Goal: Task Accomplishment & Management: Manage account settings

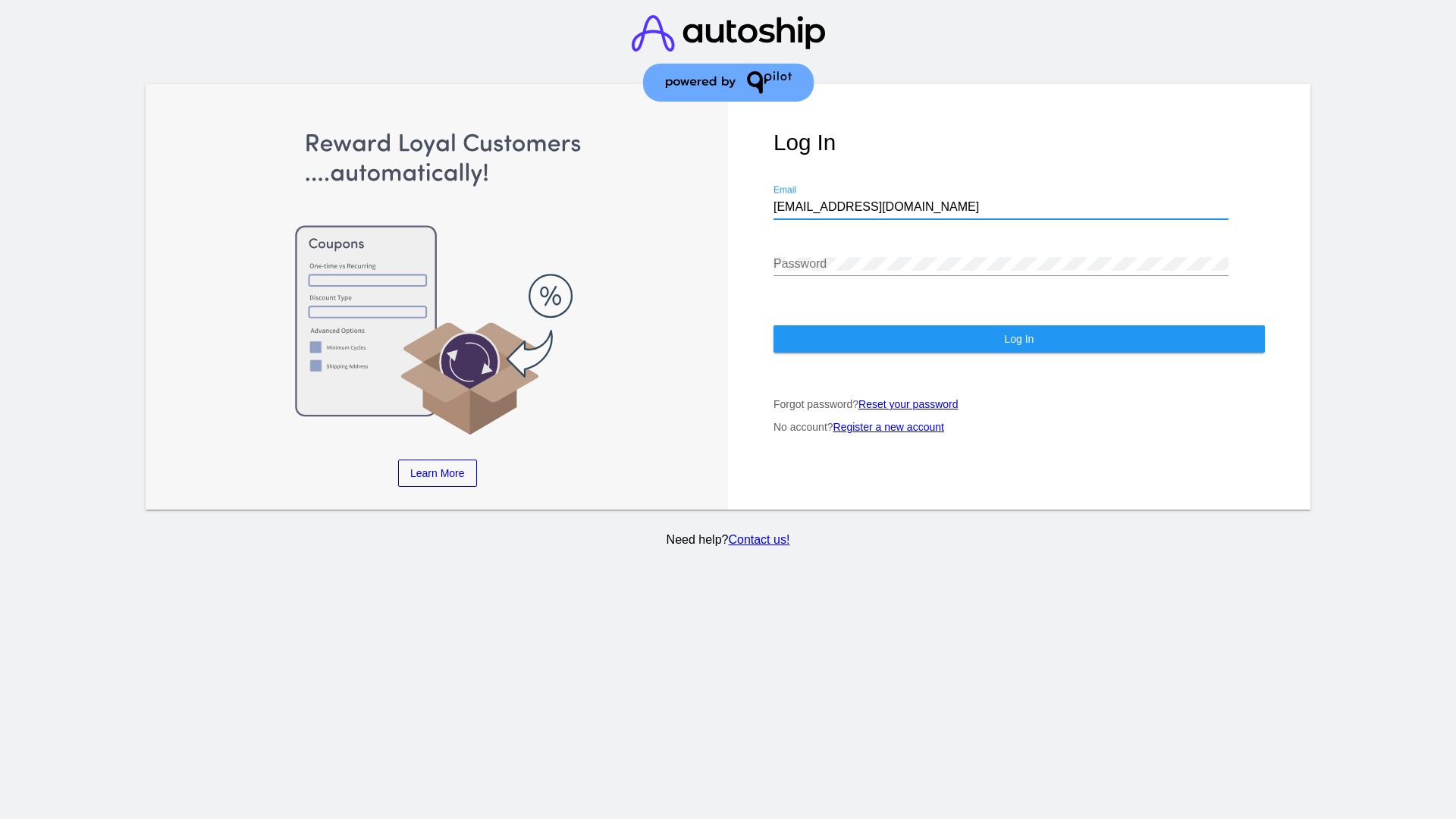
type input "[EMAIL_ADDRESS][DOMAIN_NAME]"
click at [1018, 339] on span "Log In" at bounding box center [1018, 339] width 30 height 12
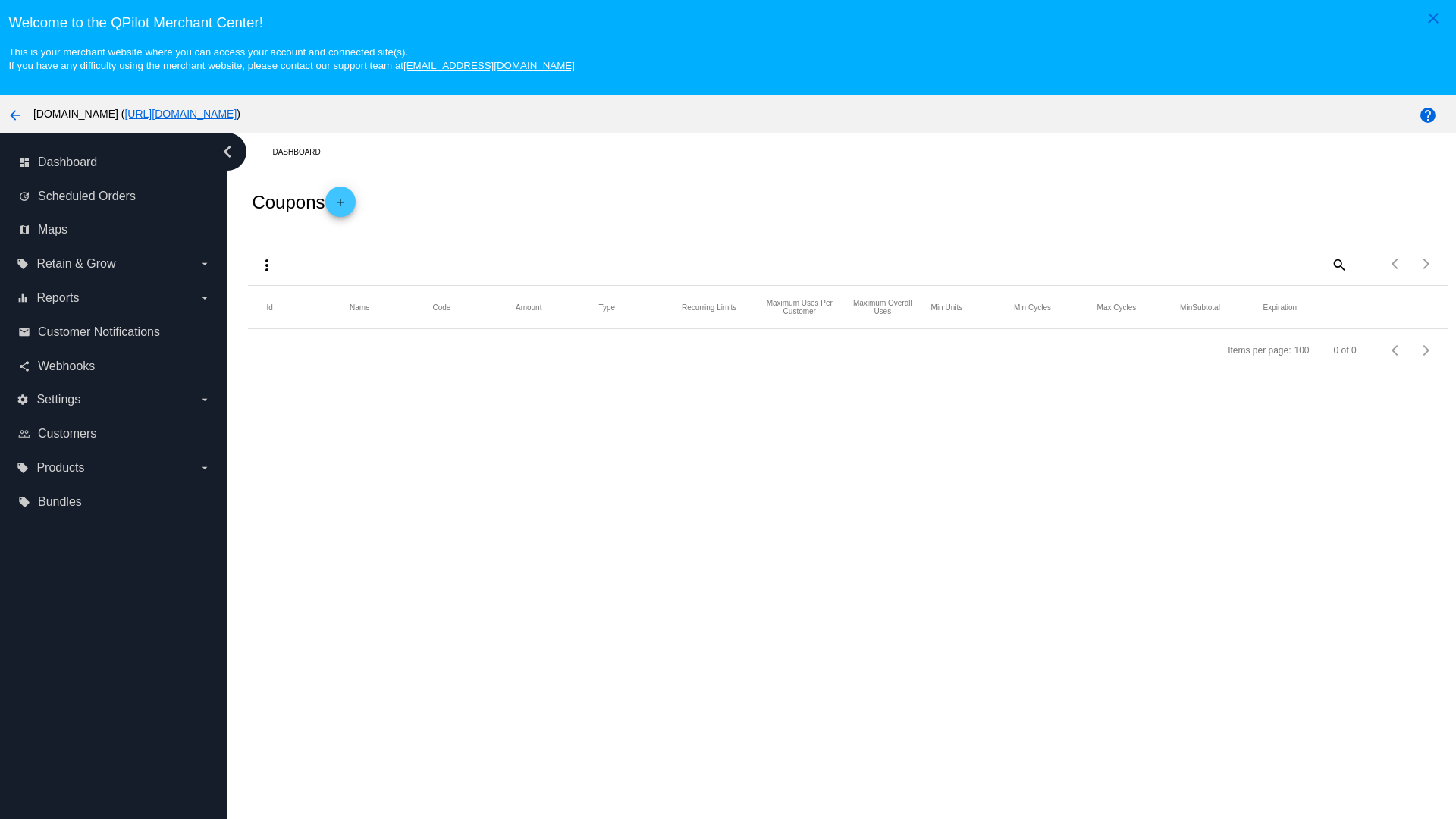
click at [267, 265] on mat-icon "more_vert" at bounding box center [266, 266] width 18 height 18
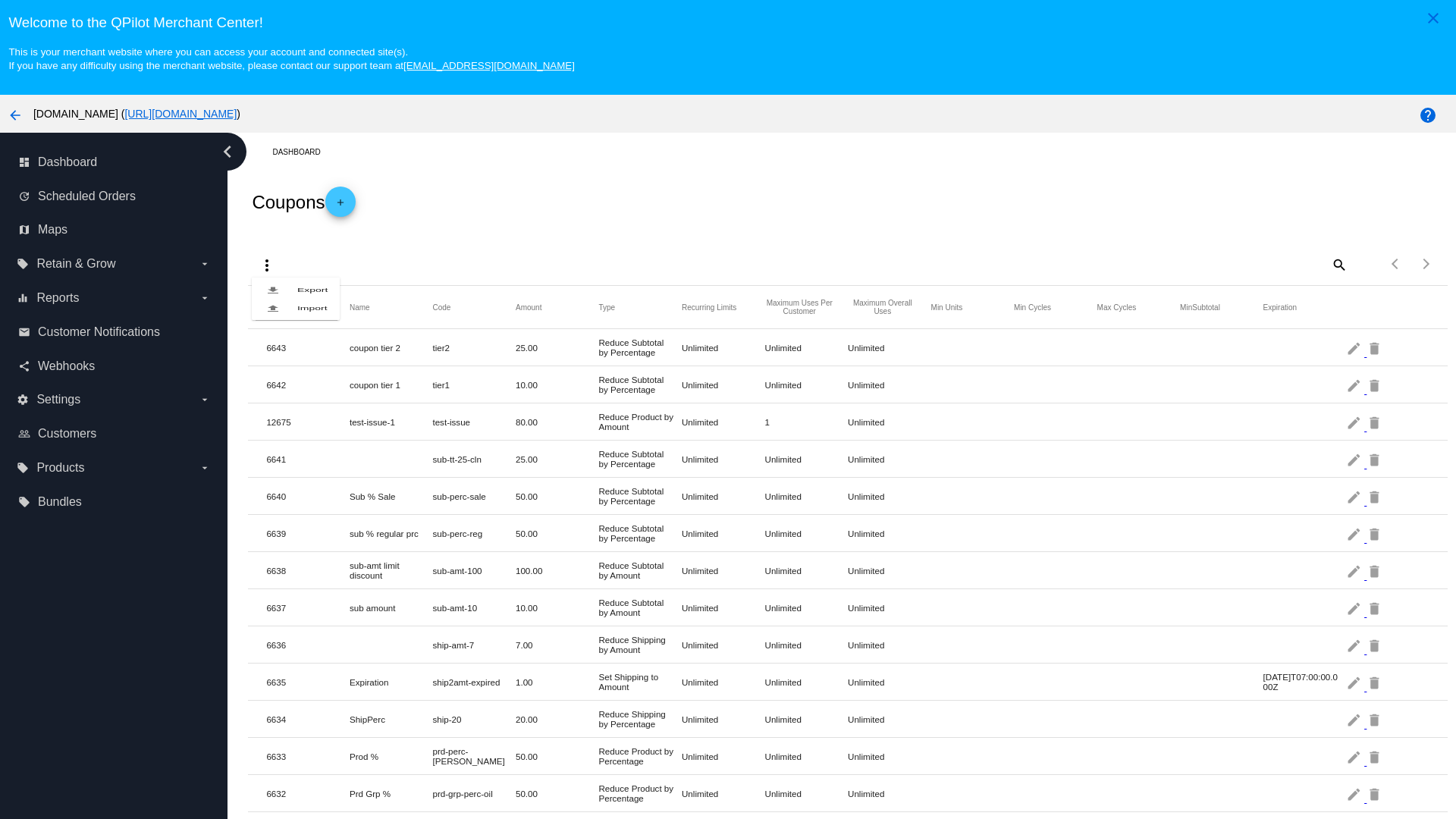
click at [296, 317] on button "file_upload Import" at bounding box center [295, 307] width 88 height 18
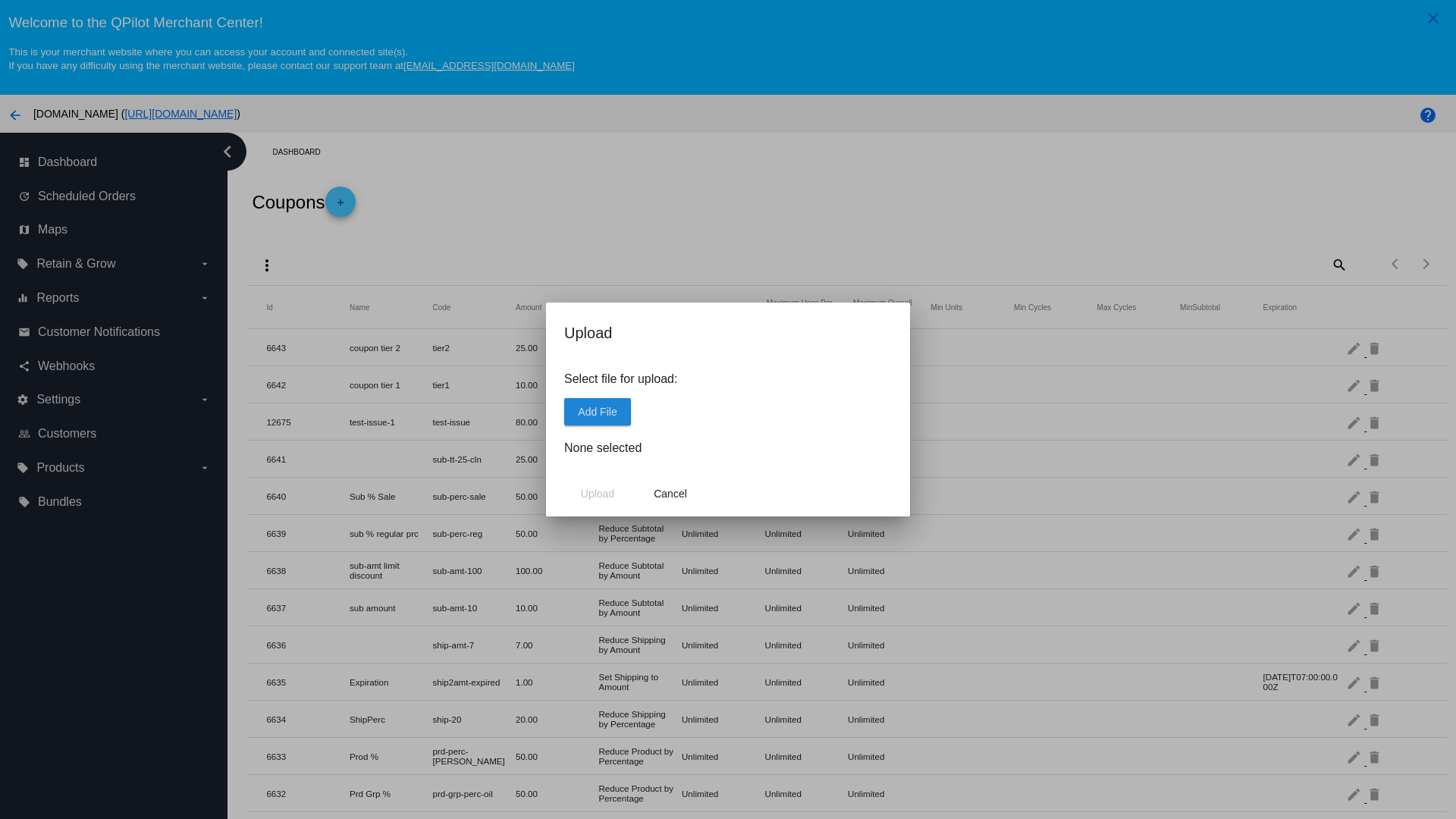
click at [598, 411] on span "Add File" at bounding box center [597, 412] width 39 height 12
click at [598, 494] on span "Upload" at bounding box center [597, 494] width 34 height 12
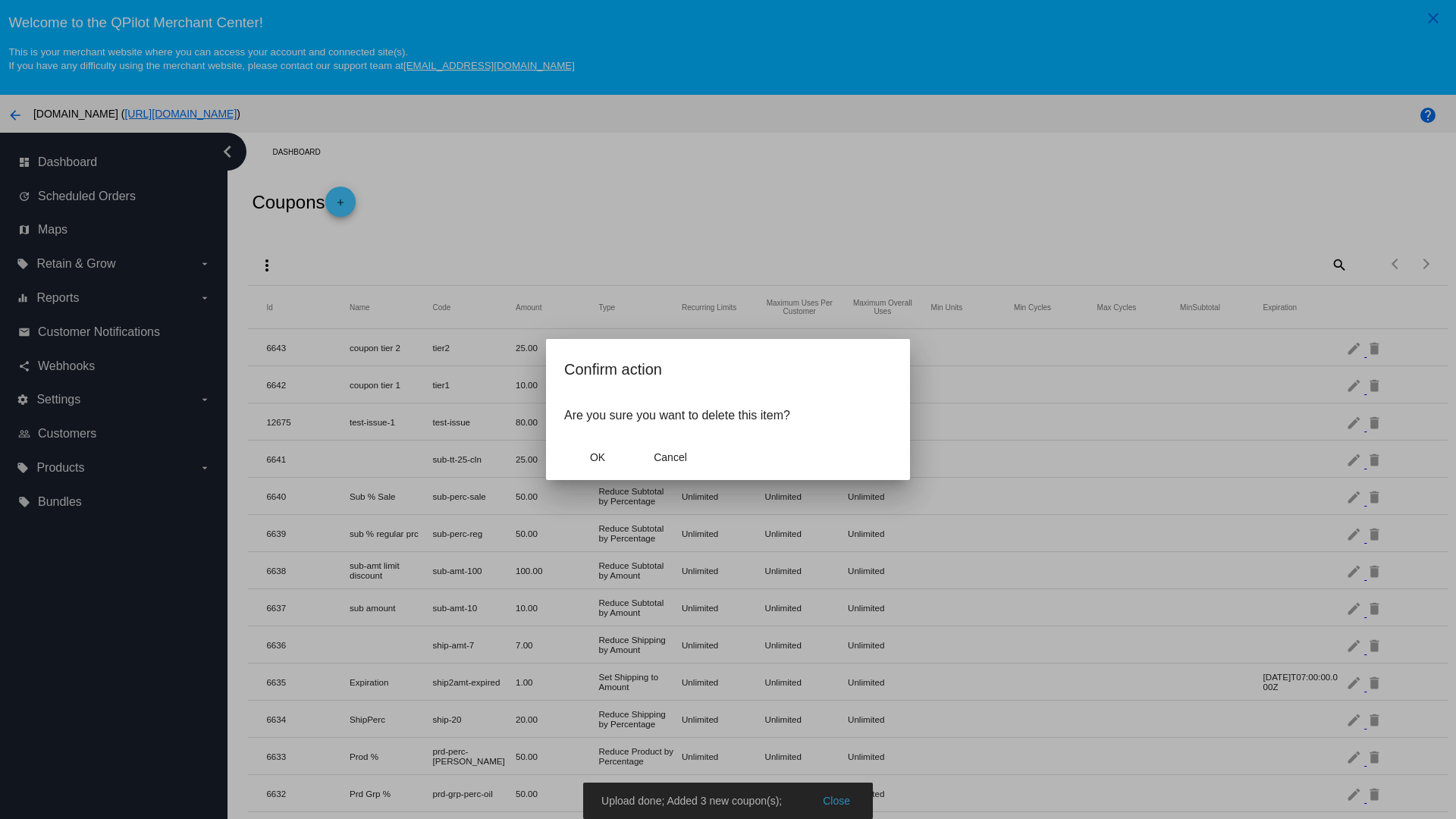
scroll to position [626, 0]
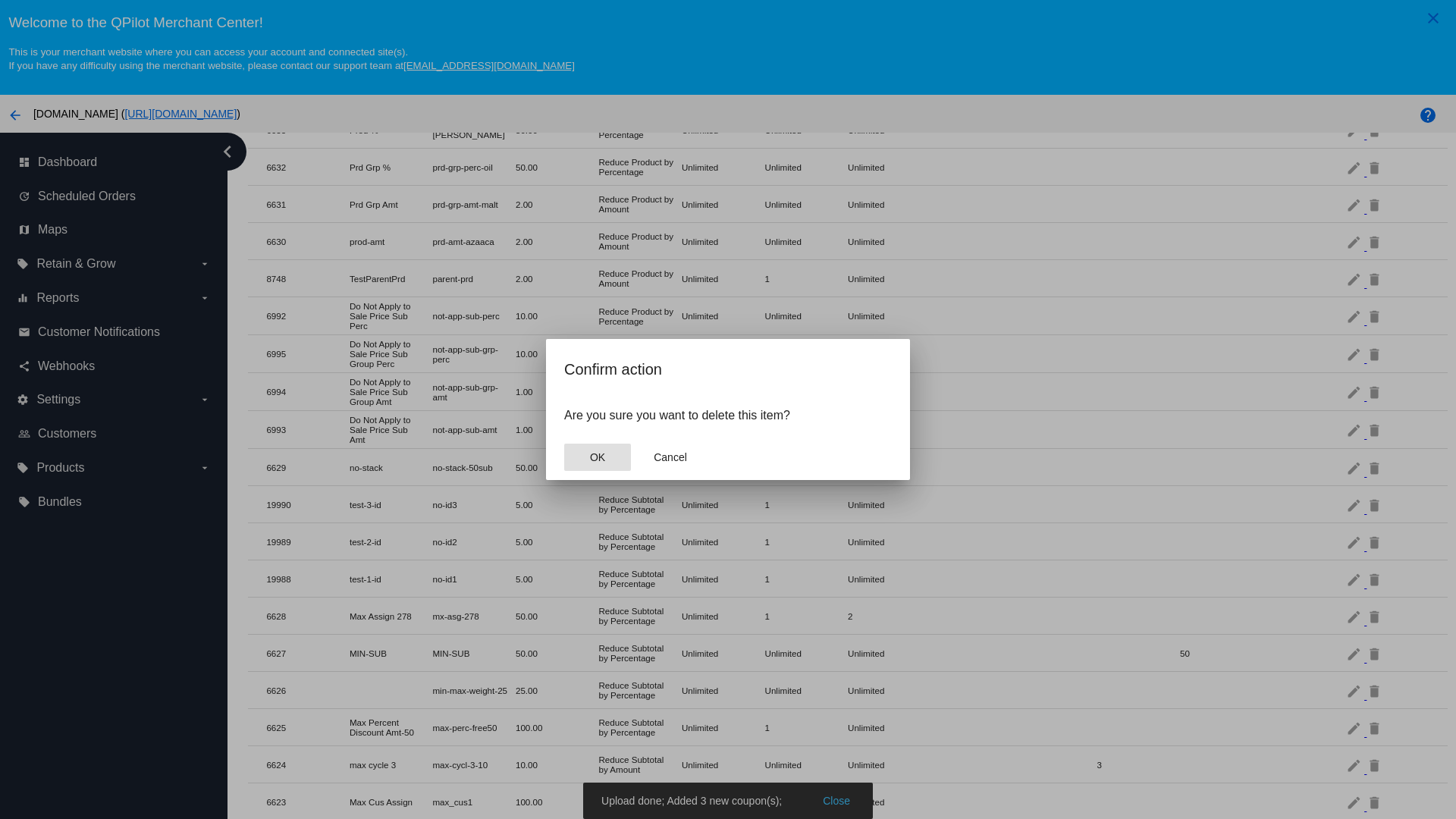
click at [598, 457] on span "OK" at bounding box center [598, 457] width 15 height 12
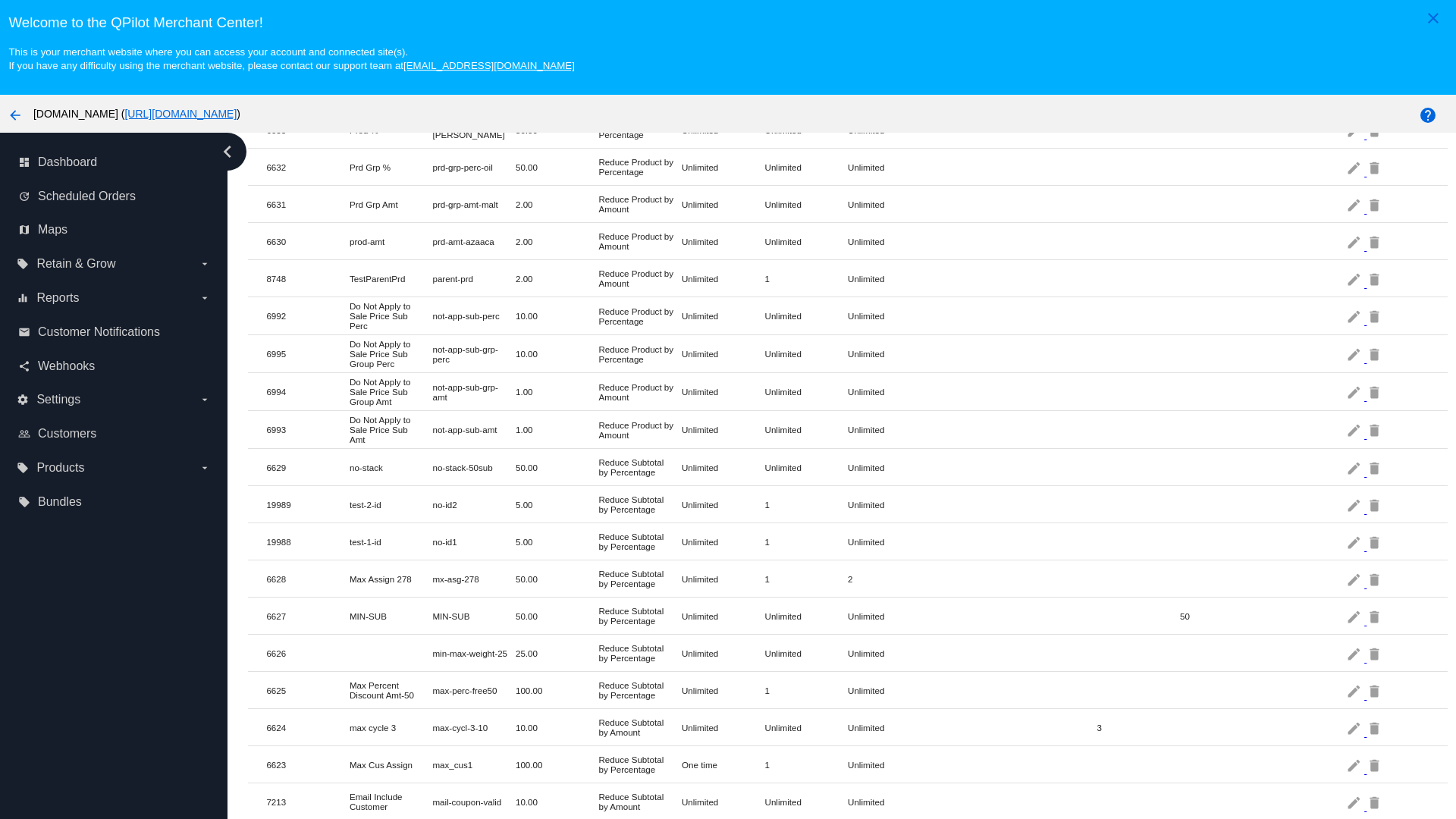
click at [1376, 504] on mat-icon "delete" at bounding box center [1376, 504] width 18 height 24
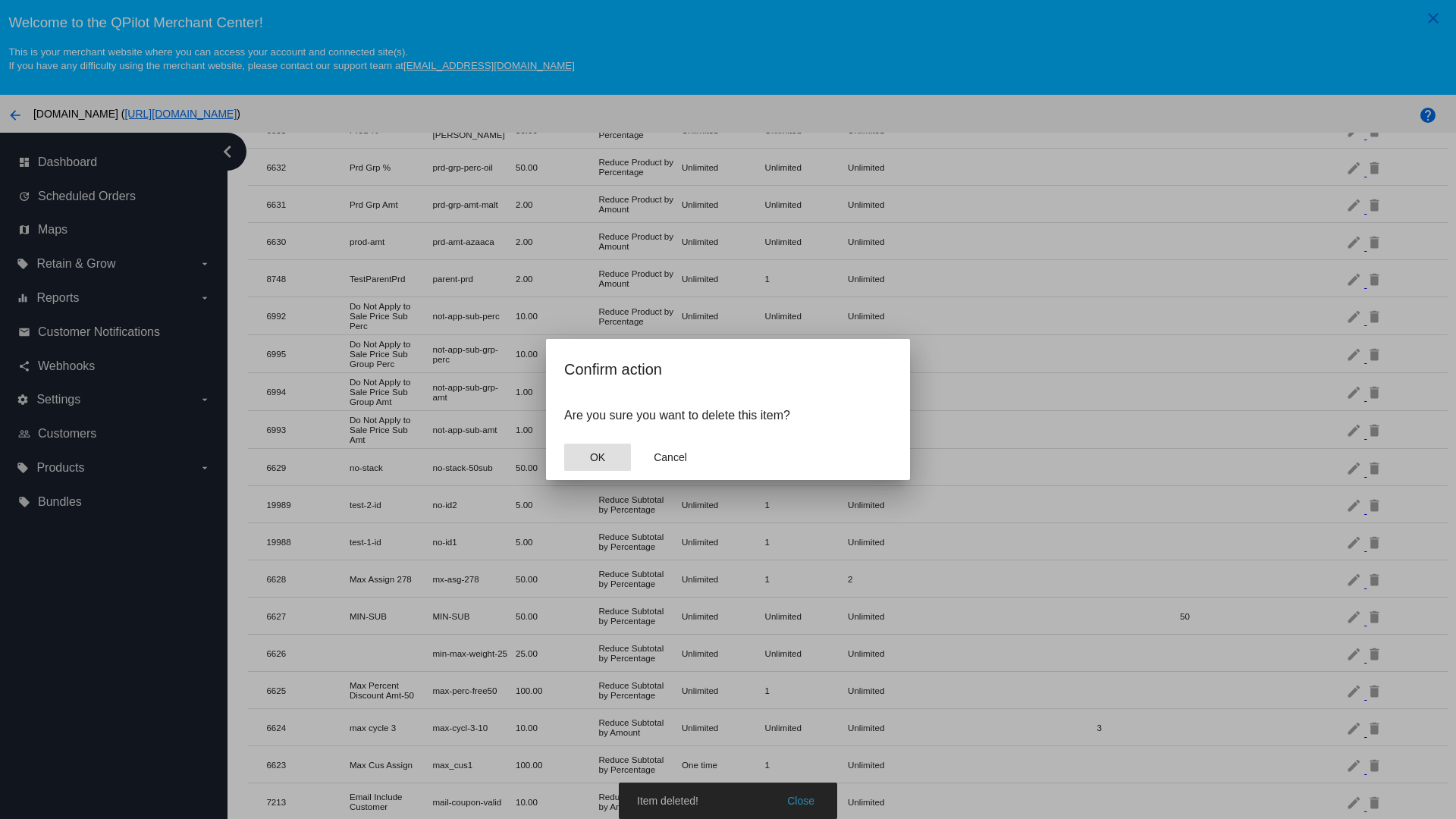
click at [598, 457] on span "OK" at bounding box center [598, 457] width 15 height 12
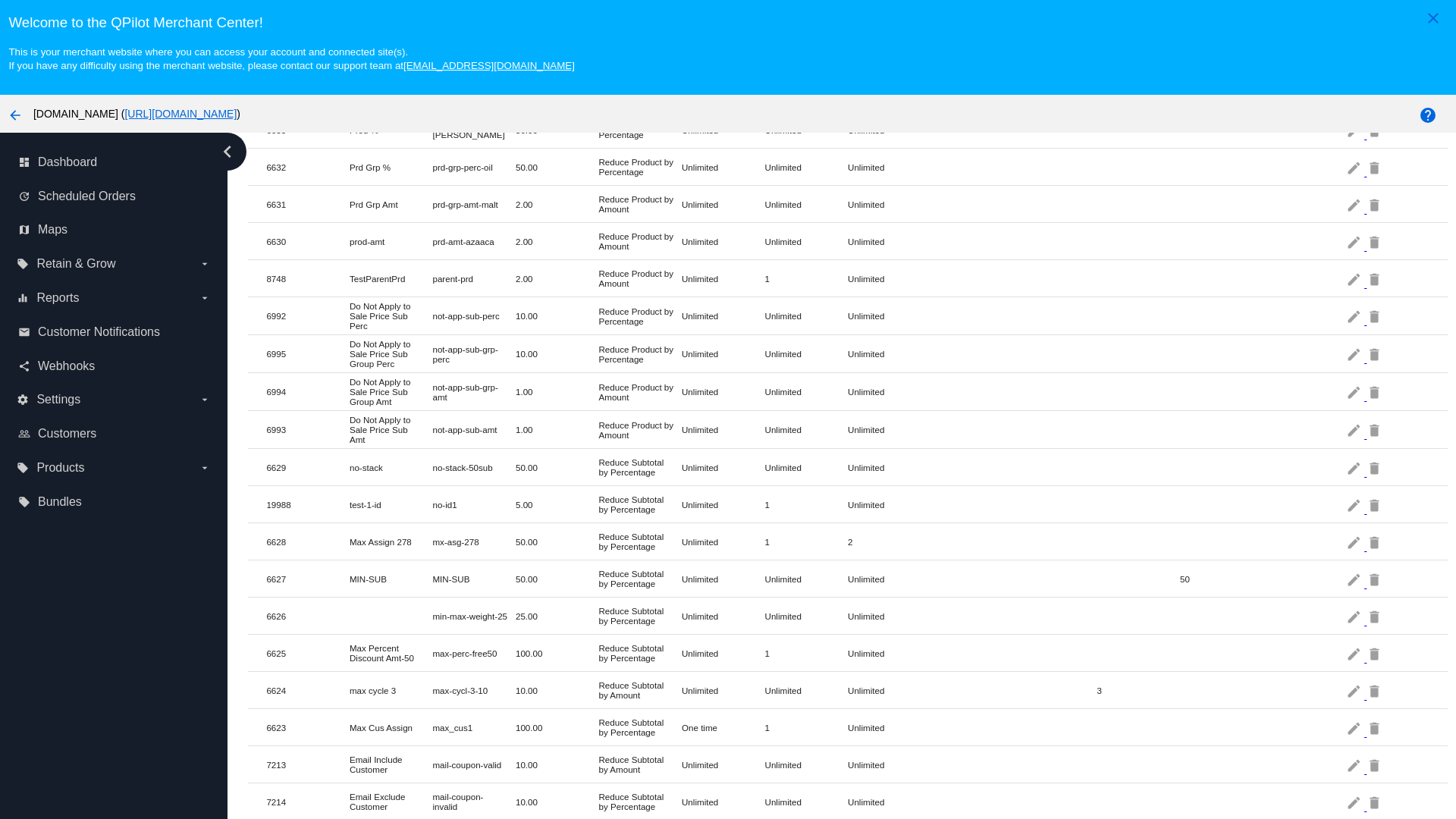
click at [1376, 504] on mat-icon "delete" at bounding box center [1376, 504] width 18 height 24
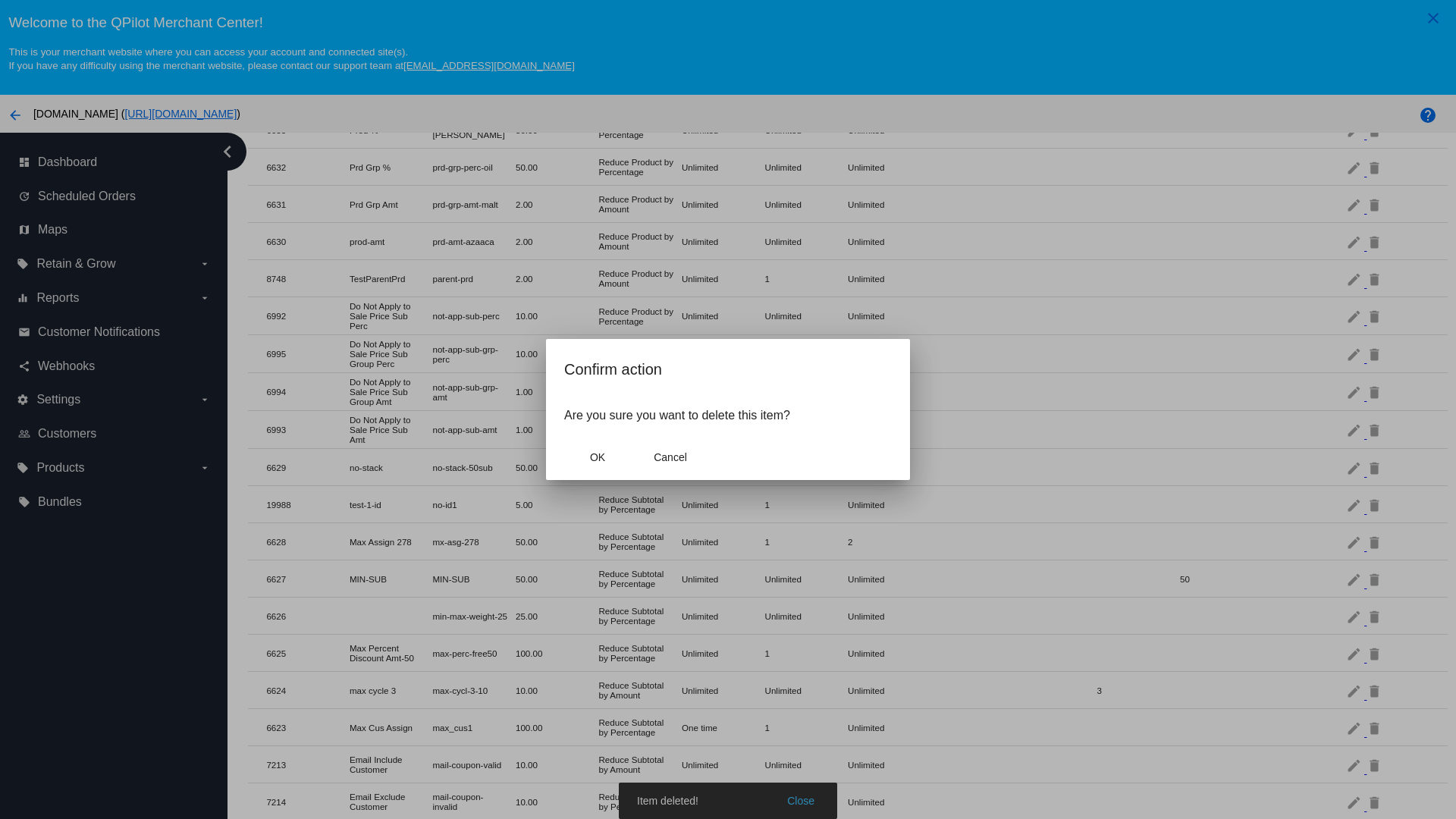
click at [598, 457] on span "OK" at bounding box center [598, 457] width 15 height 12
